Goal: Transaction & Acquisition: Register for event/course

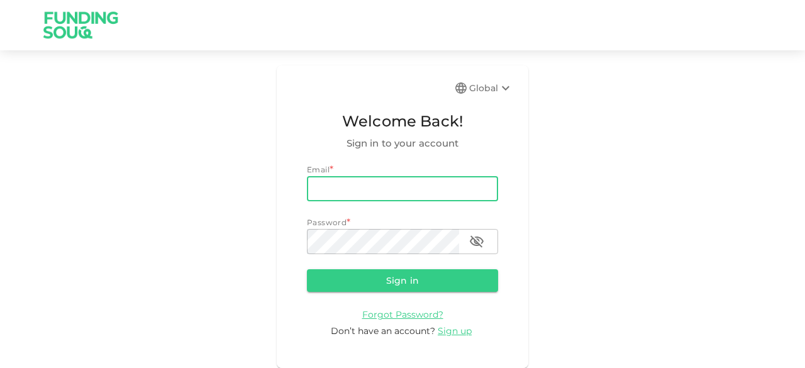
click at [385, 181] on input "email" at bounding box center [402, 188] width 191 height 25
type input "Hamidatduty1@gmail.com"
click at [392, 284] on button "Sign in" at bounding box center [402, 280] width 191 height 23
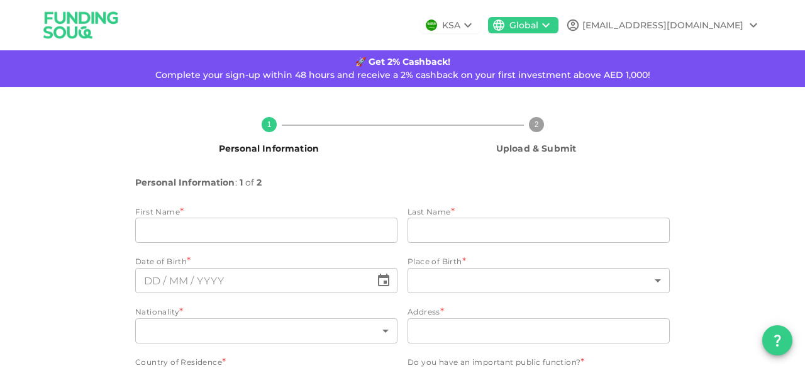
type input "Azimullah karim"
type input "khan"
type input "2"
type input "3"
type input "Sharjah main city"
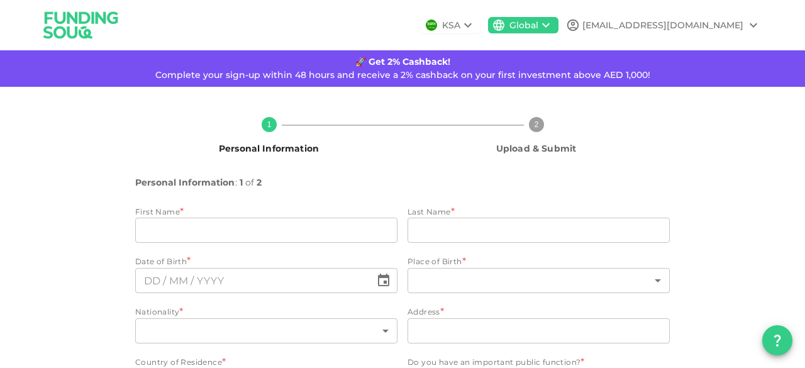
type input "2"
type input "6"
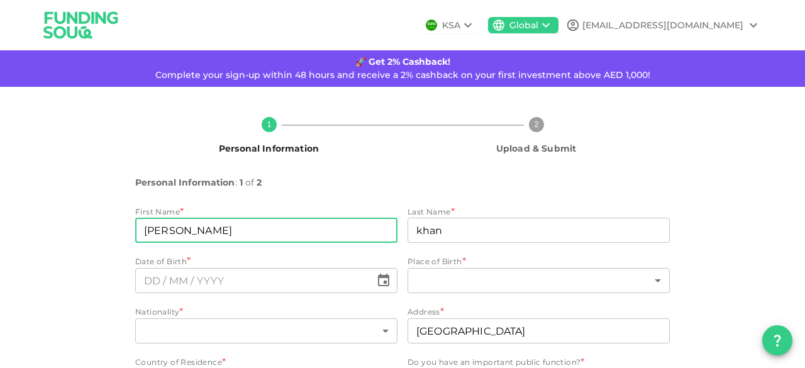
type input "⁦⁨26⁩ / ⁨10⁩ / ⁨2010⁩⁩"
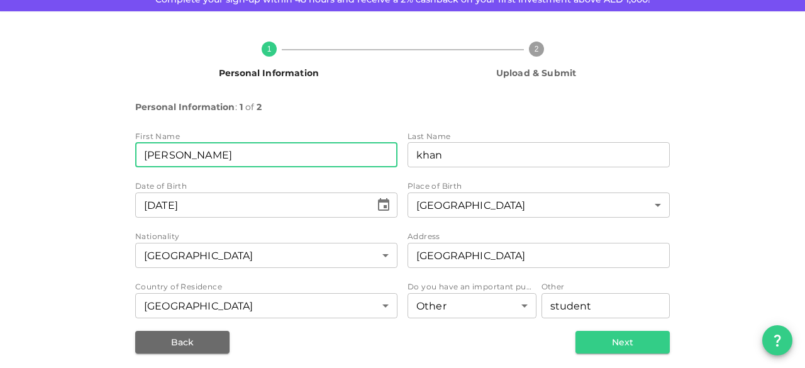
scroll to position [81, 0]
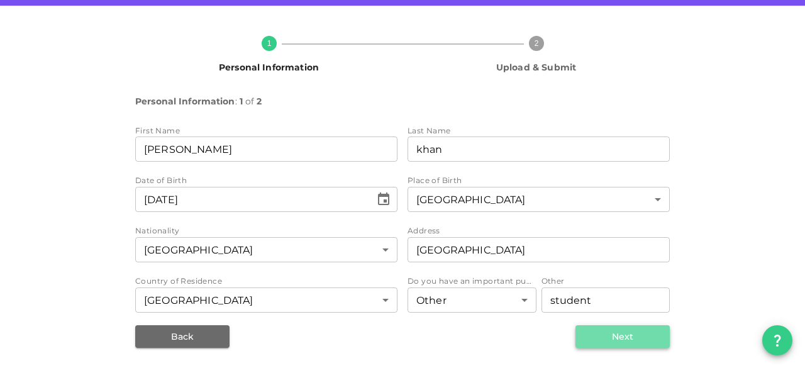
click at [615, 328] on button "Next" at bounding box center [623, 336] width 94 height 23
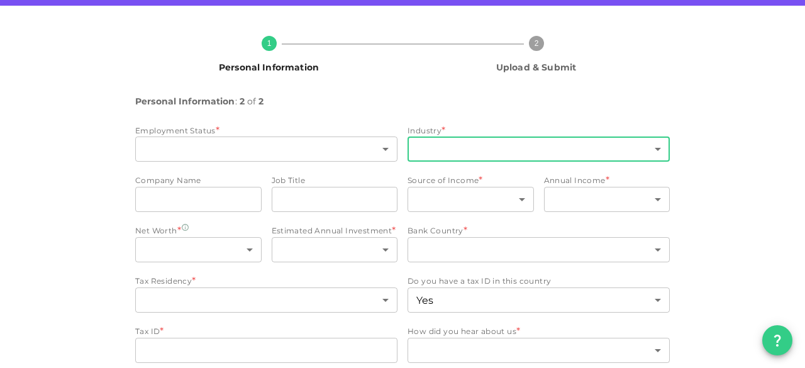
type input "15"
type input "13"
type input "ikea"
type input "manager"
type input "8"
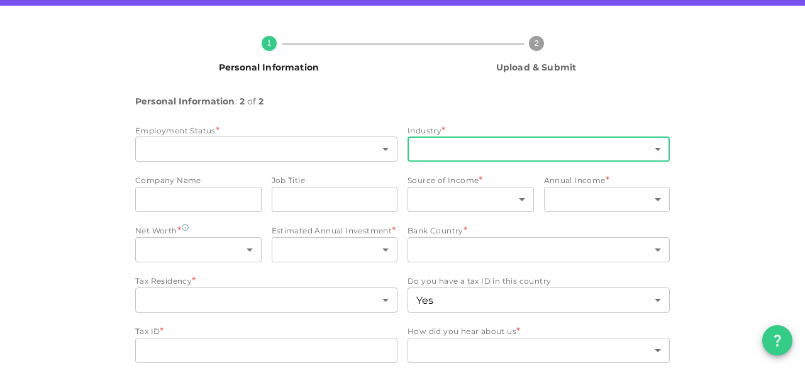
type input "1"
type input "4"
type input "2"
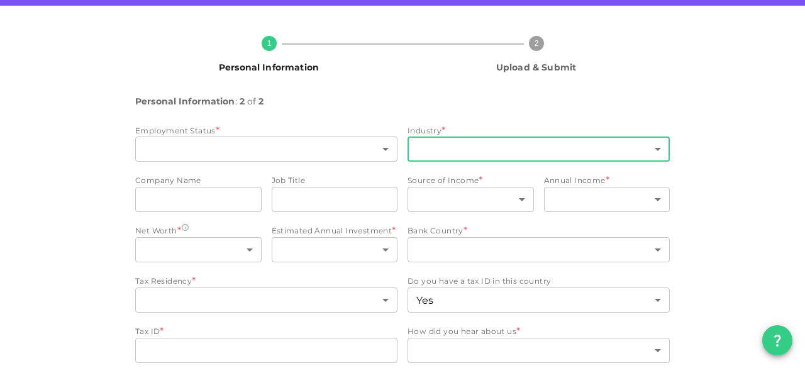
type input "false"
type input "11"
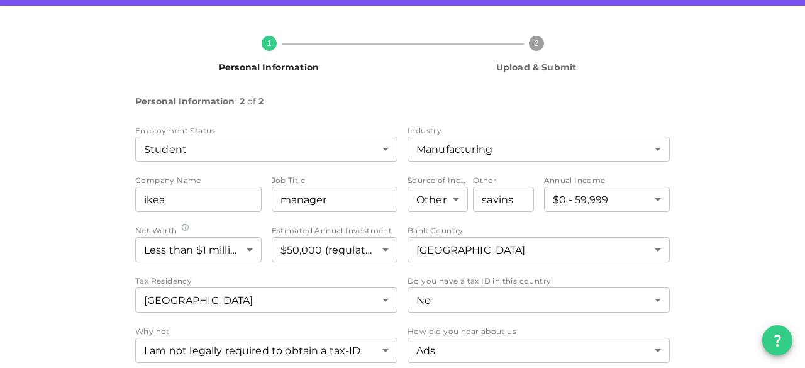
scroll to position [132, 0]
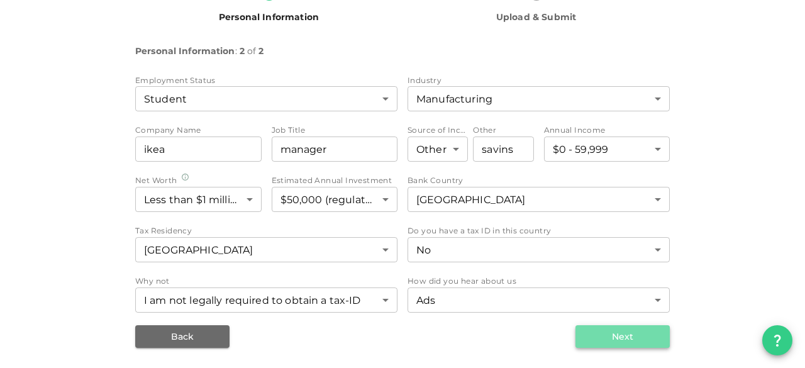
click at [651, 328] on button "Next" at bounding box center [623, 336] width 94 height 23
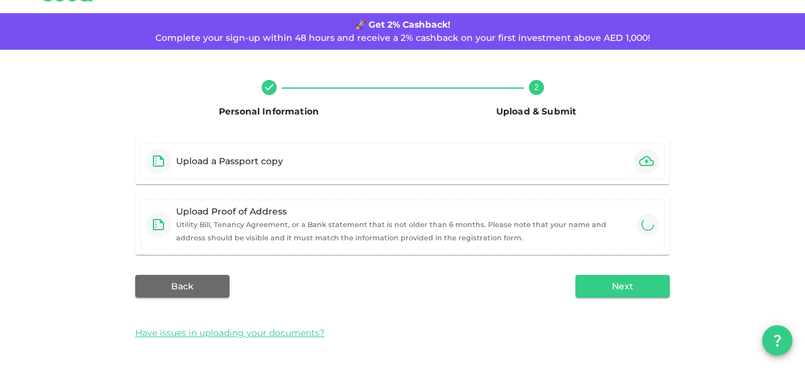
scroll to position [37, 0]
click at [639, 160] on icon "button" at bounding box center [646, 161] width 15 height 15
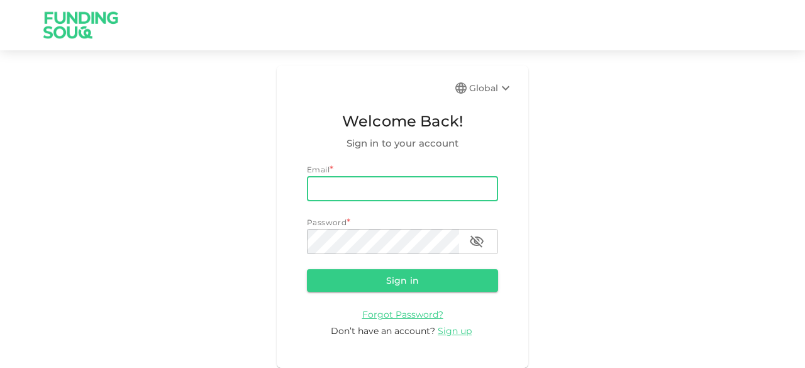
click at [442, 198] on input "email" at bounding box center [402, 188] width 191 height 25
type input "Hamidatduty1@gmail.com"
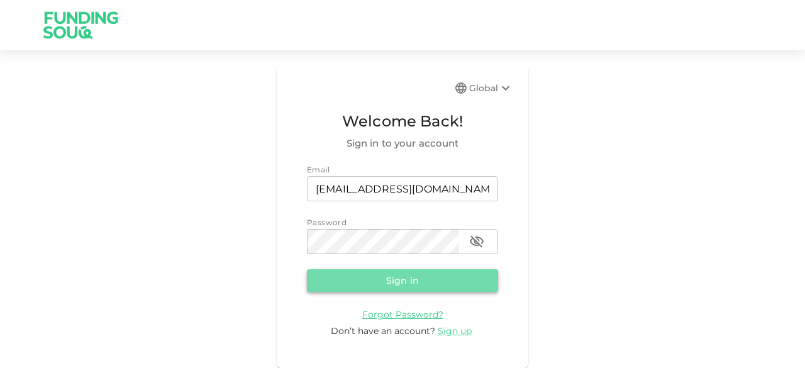
click at [398, 272] on button "Sign in" at bounding box center [402, 280] width 191 height 23
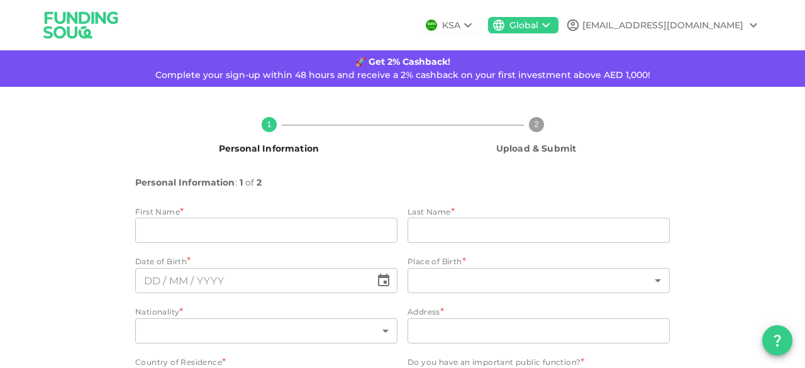
type input "Azimullah karim"
type input "khan"
type input "2"
type input "3"
type input "Sharjah main city"
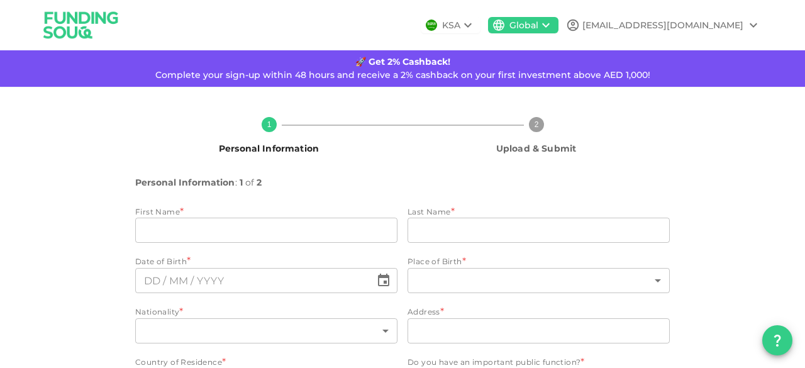
type input "2"
type input "6"
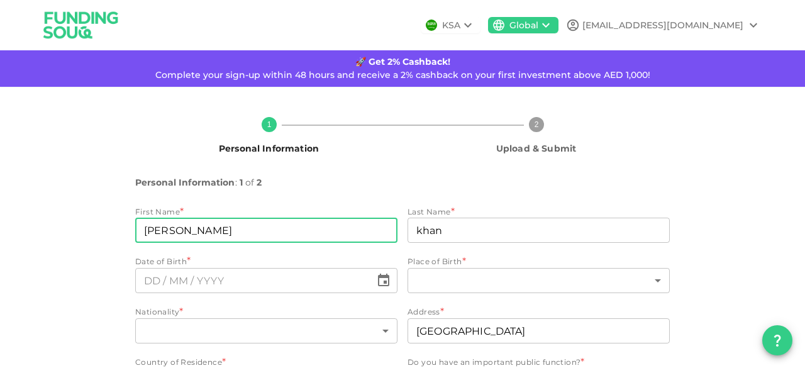
type input "⁦⁨26⁩ / ⁨10⁩ / ⁨2010⁩⁩"
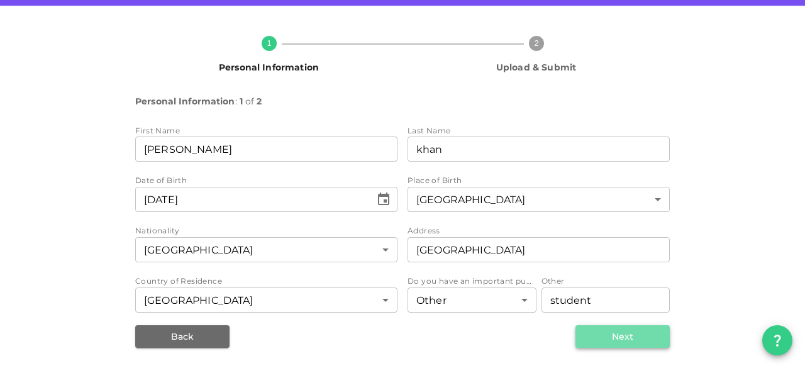
click at [598, 337] on button "Next" at bounding box center [623, 336] width 94 height 23
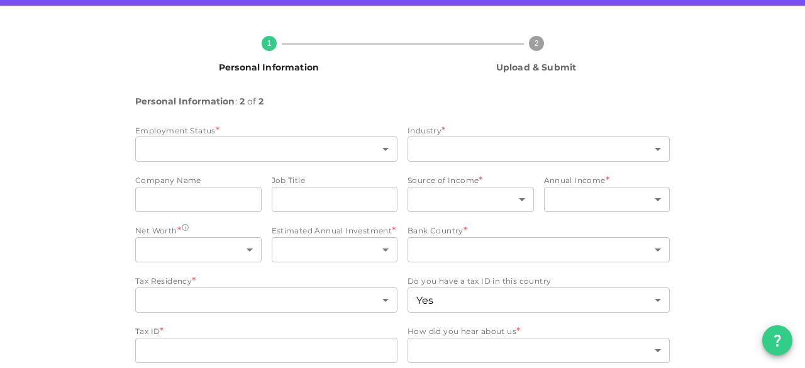
type input "15"
type input "13"
type input "ikea"
type input "manager"
type input "8"
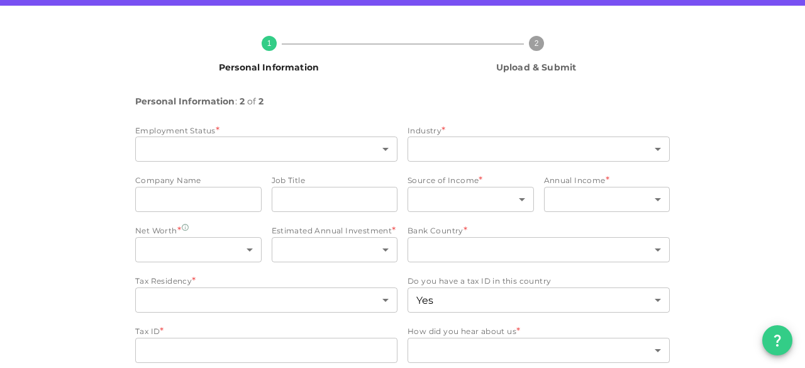
type input "1"
type input "4"
type input "2"
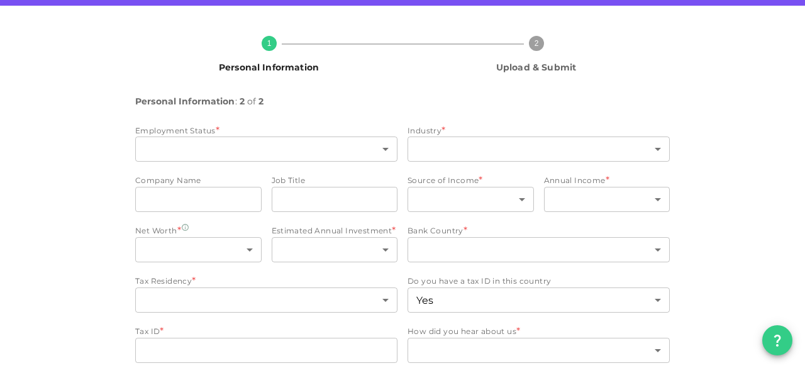
type input "false"
type input "11"
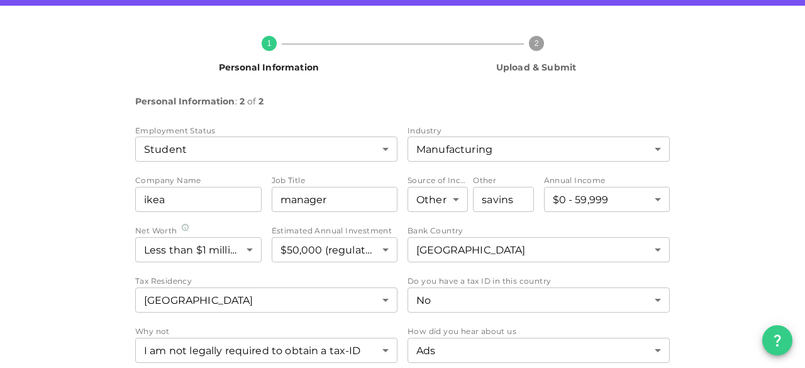
scroll to position [132, 0]
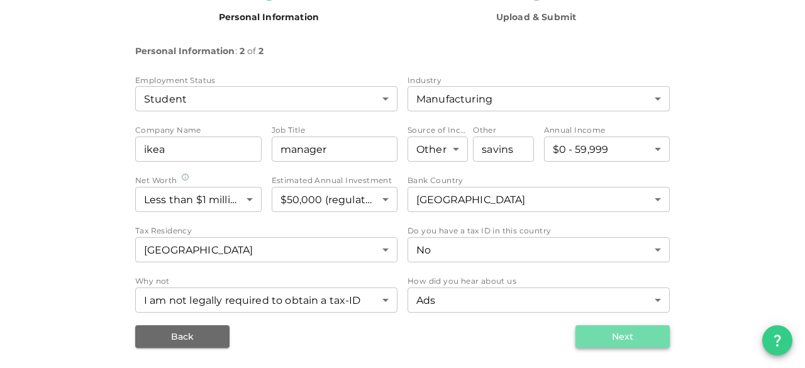
click at [589, 334] on button "Next" at bounding box center [623, 336] width 94 height 23
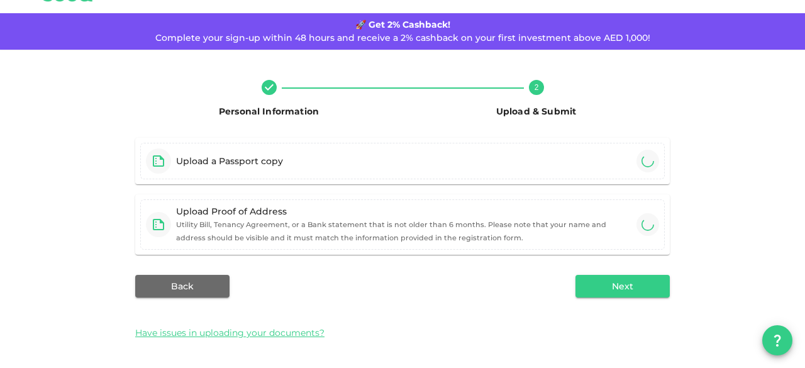
scroll to position [37, 0]
click at [639, 160] on icon "button" at bounding box center [646, 161] width 15 height 15
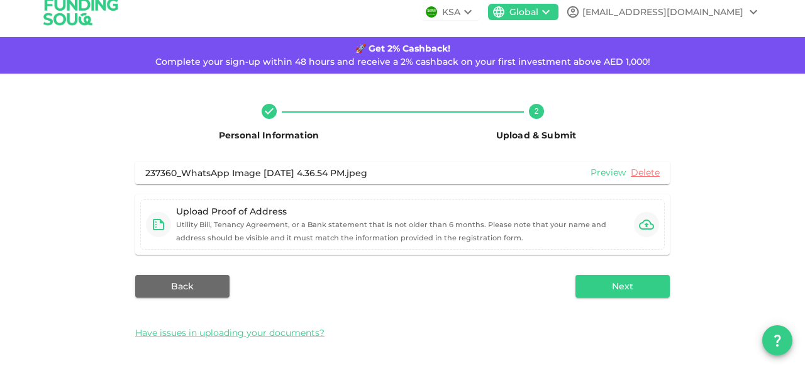
click at [596, 171] on link "Preview" at bounding box center [608, 173] width 35 height 12
click at [647, 228] on icon "button" at bounding box center [646, 225] width 15 height 10
click at [642, 229] on icon "button" at bounding box center [646, 225] width 15 height 10
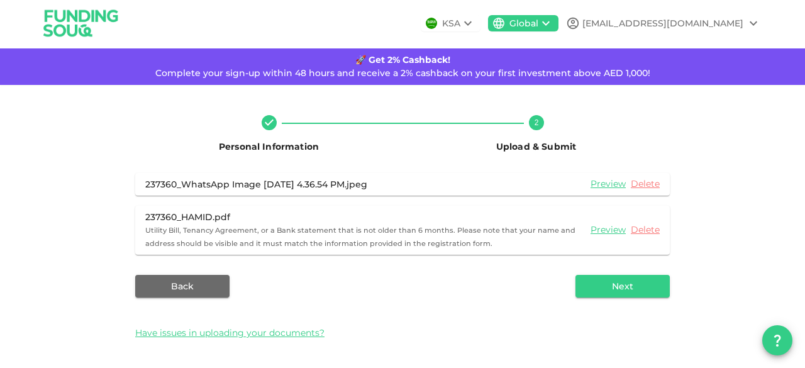
scroll to position [2, 0]
click at [600, 289] on button "Next" at bounding box center [623, 286] width 94 height 23
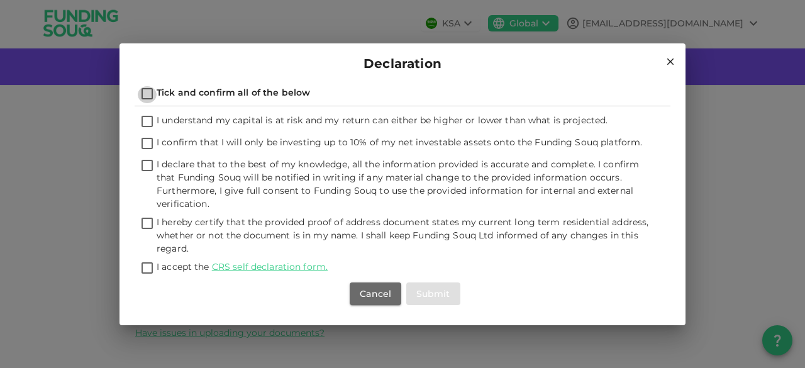
click at [150, 91] on input "Tick and confirm all of the below" at bounding box center [147, 94] width 19 height 17
checkbox input "true"
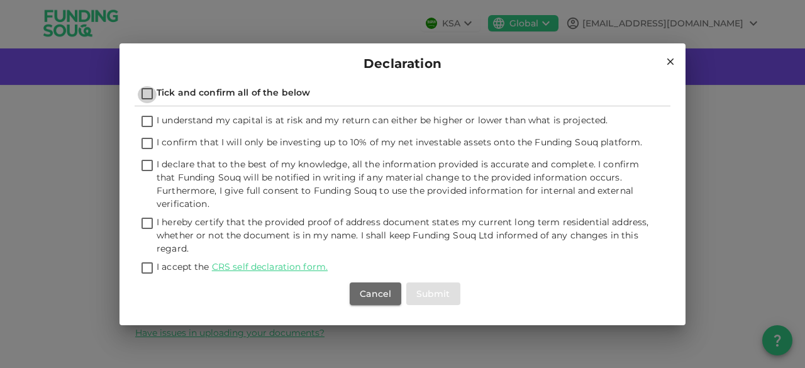
checkbox input "true"
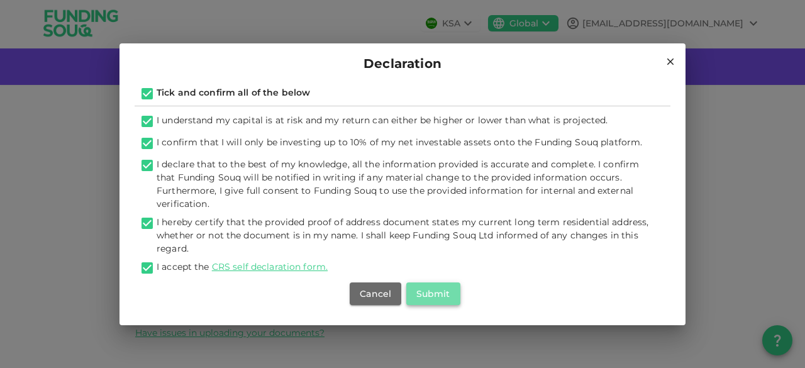
click at [436, 292] on button "Submit" at bounding box center [433, 294] width 54 height 23
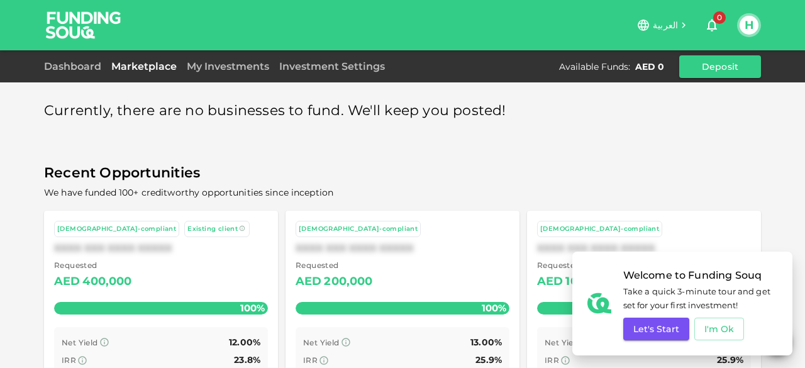
click at [493, 194] on span "We have funded 100+ creditworthy opportunities since inception" at bounding box center [402, 193] width 717 height 16
click at [722, 330] on button "I'm Ok" at bounding box center [720, 329] width 50 height 23
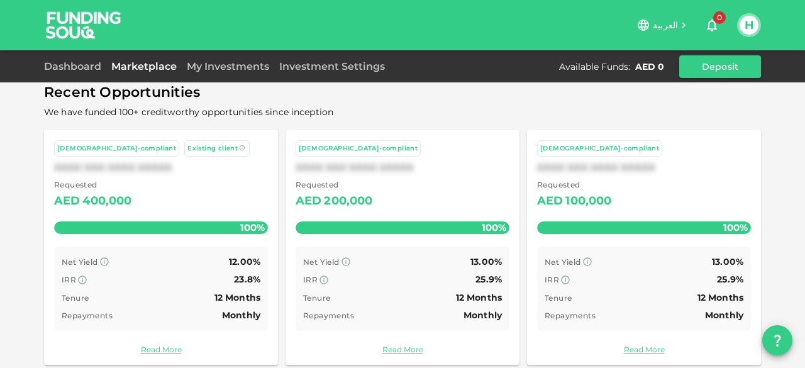
scroll to position [98, 0]
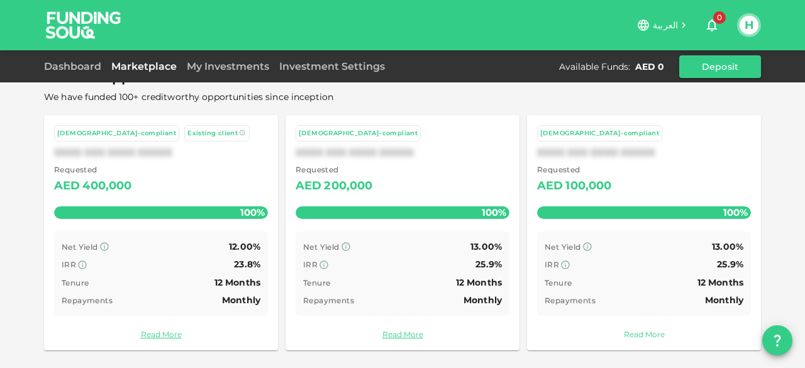
click at [646, 340] on link "Read More" at bounding box center [644, 334] width 214 height 12
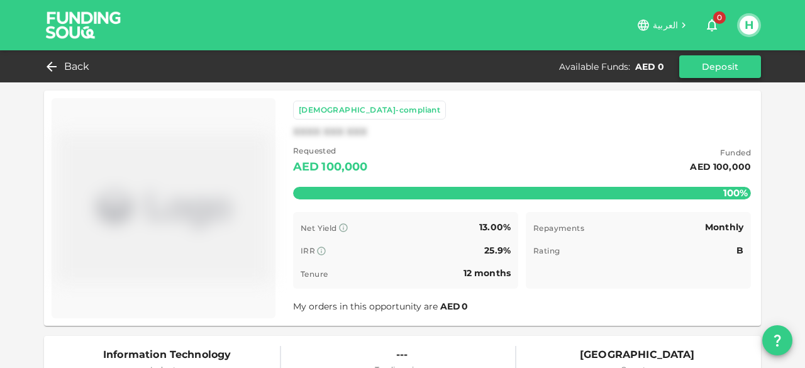
click at [705, 77] on button "Deposit" at bounding box center [721, 66] width 82 height 23
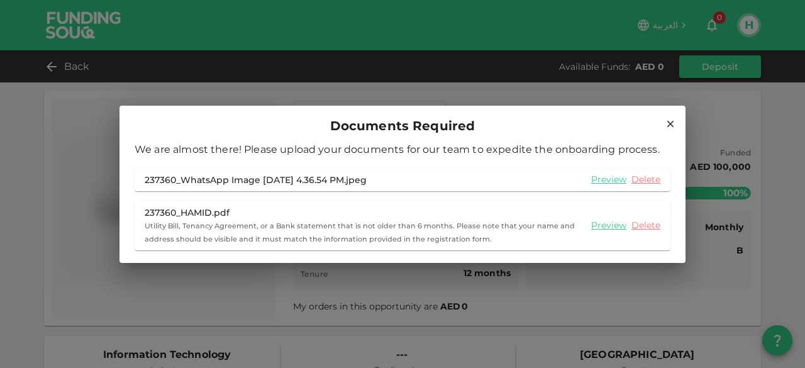
click at [666, 134] on div "Documents Required" at bounding box center [403, 126] width 536 height 20
click at [670, 119] on icon at bounding box center [670, 123] width 11 height 11
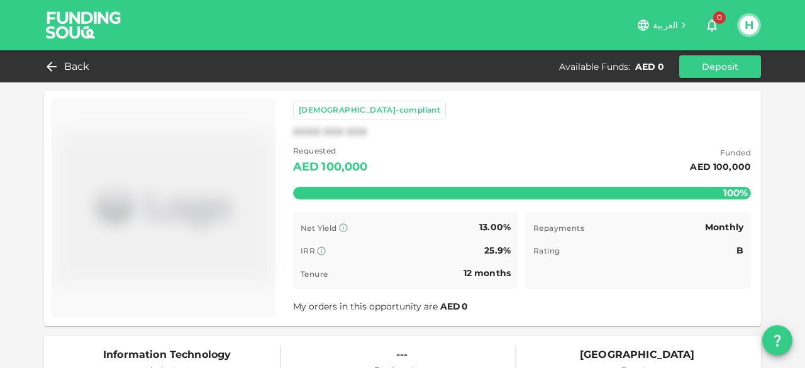
click at [663, 27] on span "العربية" at bounding box center [665, 25] width 25 height 11
click at [505, 190] on div "Remaining : AED 0" at bounding box center [522, 182] width 458 height 50
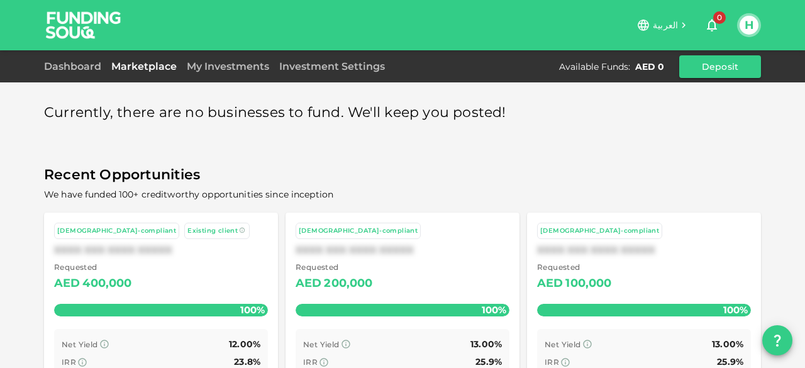
scroll to position [98, 0]
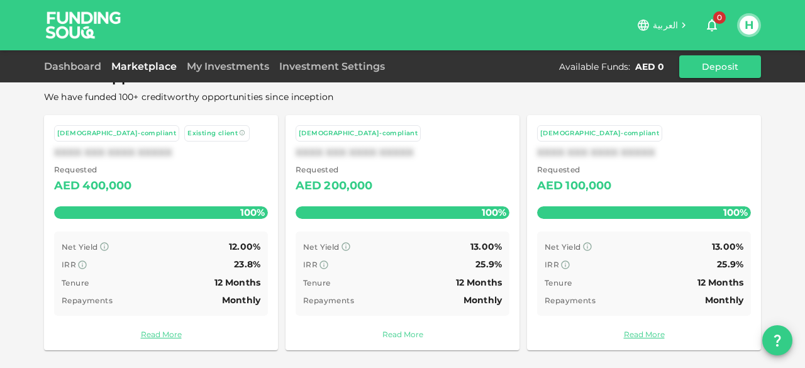
click at [394, 339] on link "Read More" at bounding box center [403, 334] width 214 height 12
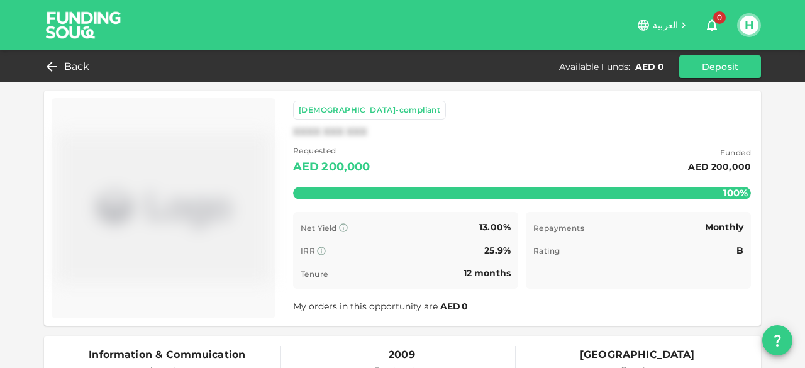
click at [746, 33] on button "H" at bounding box center [749, 25] width 19 height 19
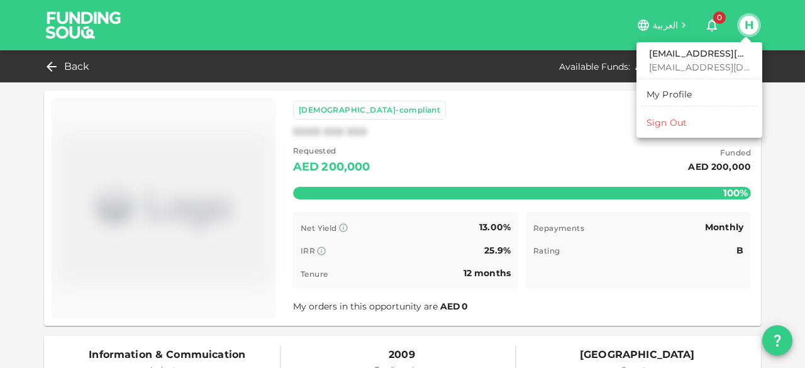
click at [591, 111] on div at bounding box center [402, 184] width 805 height 368
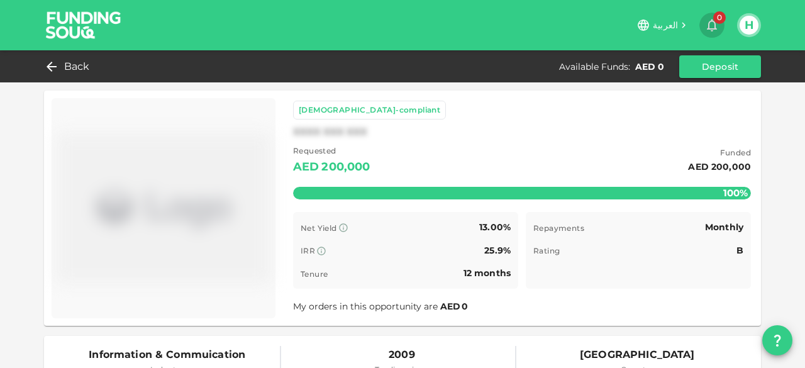
click at [709, 20] on icon "button" at bounding box center [712, 25] width 15 height 15
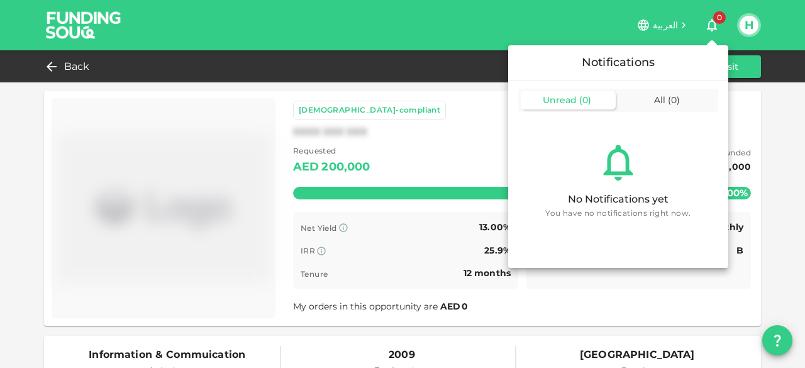
click at [434, 154] on div at bounding box center [402, 184] width 805 height 368
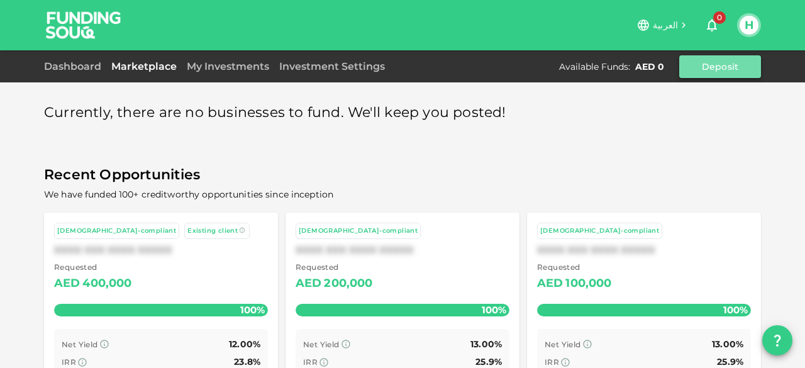
click at [697, 64] on button "Deposit" at bounding box center [721, 66] width 82 height 23
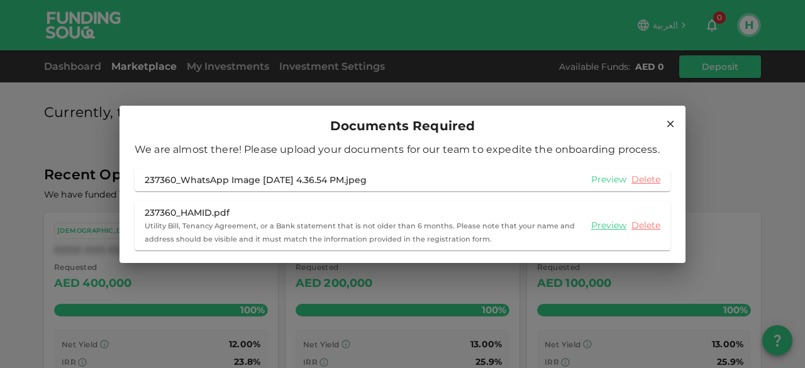
click at [610, 181] on link "Preview" at bounding box center [608, 180] width 35 height 12
click at [669, 127] on icon at bounding box center [670, 123] width 11 height 11
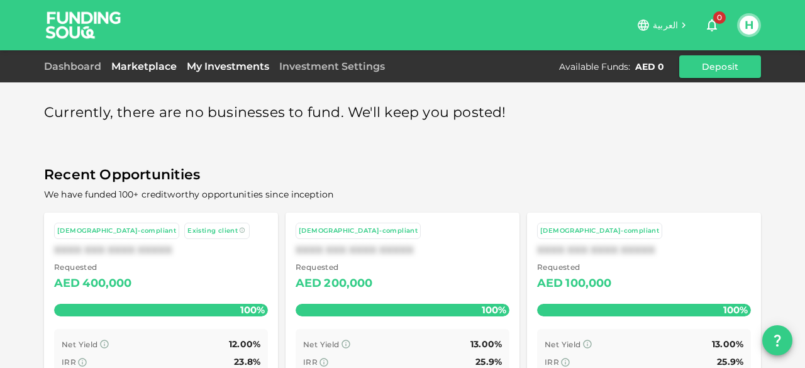
click at [254, 67] on link "My Investments" at bounding box center [228, 66] width 92 height 12
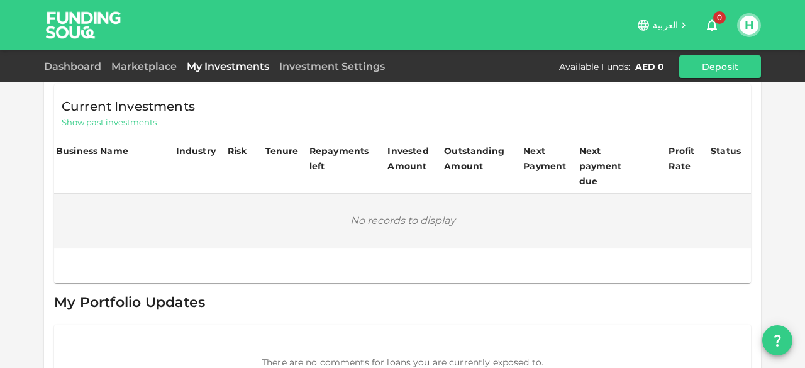
scroll to position [115, 0]
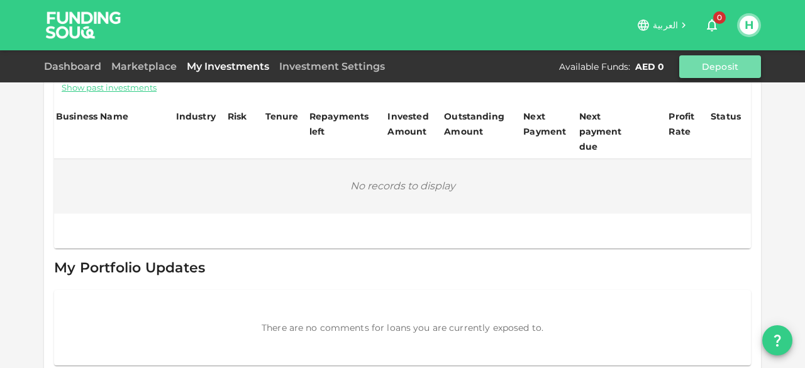
click at [691, 64] on button "Deposit" at bounding box center [721, 66] width 82 height 23
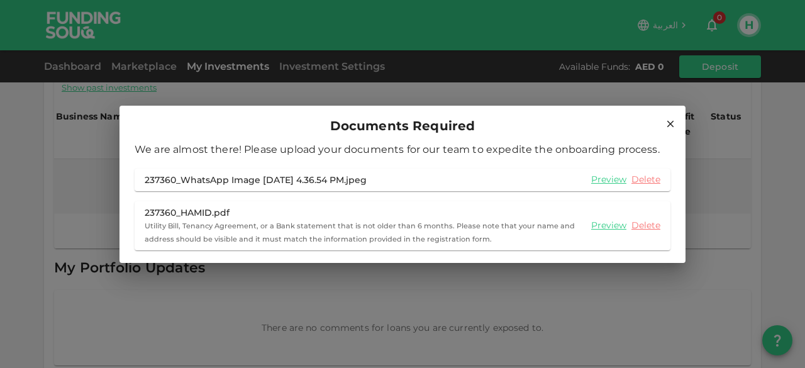
click at [676, 123] on h2 "Documents Required" at bounding box center [403, 123] width 566 height 35
click at [667, 124] on icon at bounding box center [670, 123] width 11 height 11
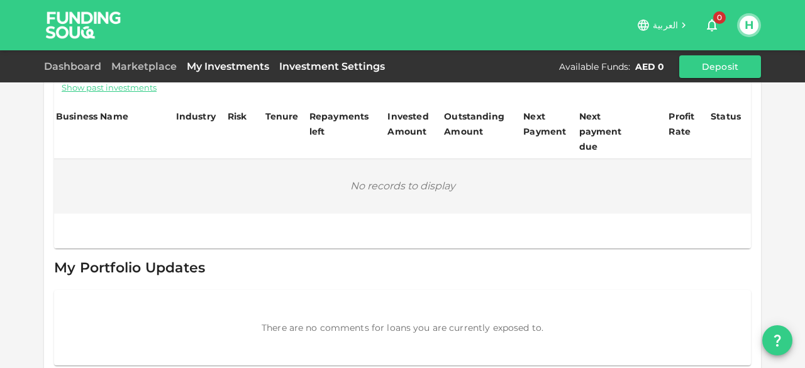
click at [281, 65] on link "Investment Settings" at bounding box center [332, 66] width 116 height 12
